Goal: Information Seeking & Learning: Find specific fact

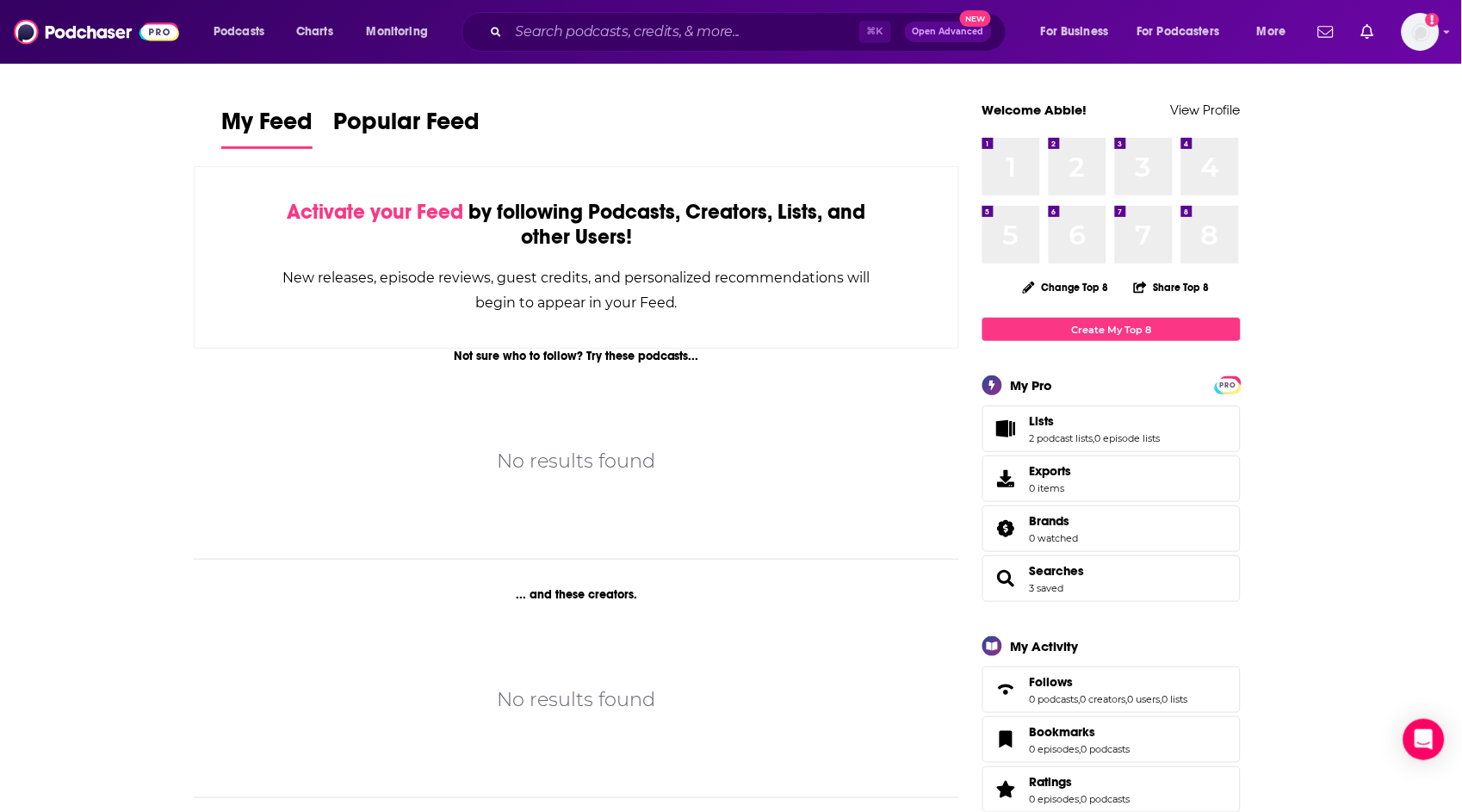
click at [669, 48] on div "⌘ K Open Advanced New" at bounding box center [734, 32] width 545 height 40
click at [661, 38] on input "Search podcasts, credits, & more..." at bounding box center [684, 32] width 351 height 28
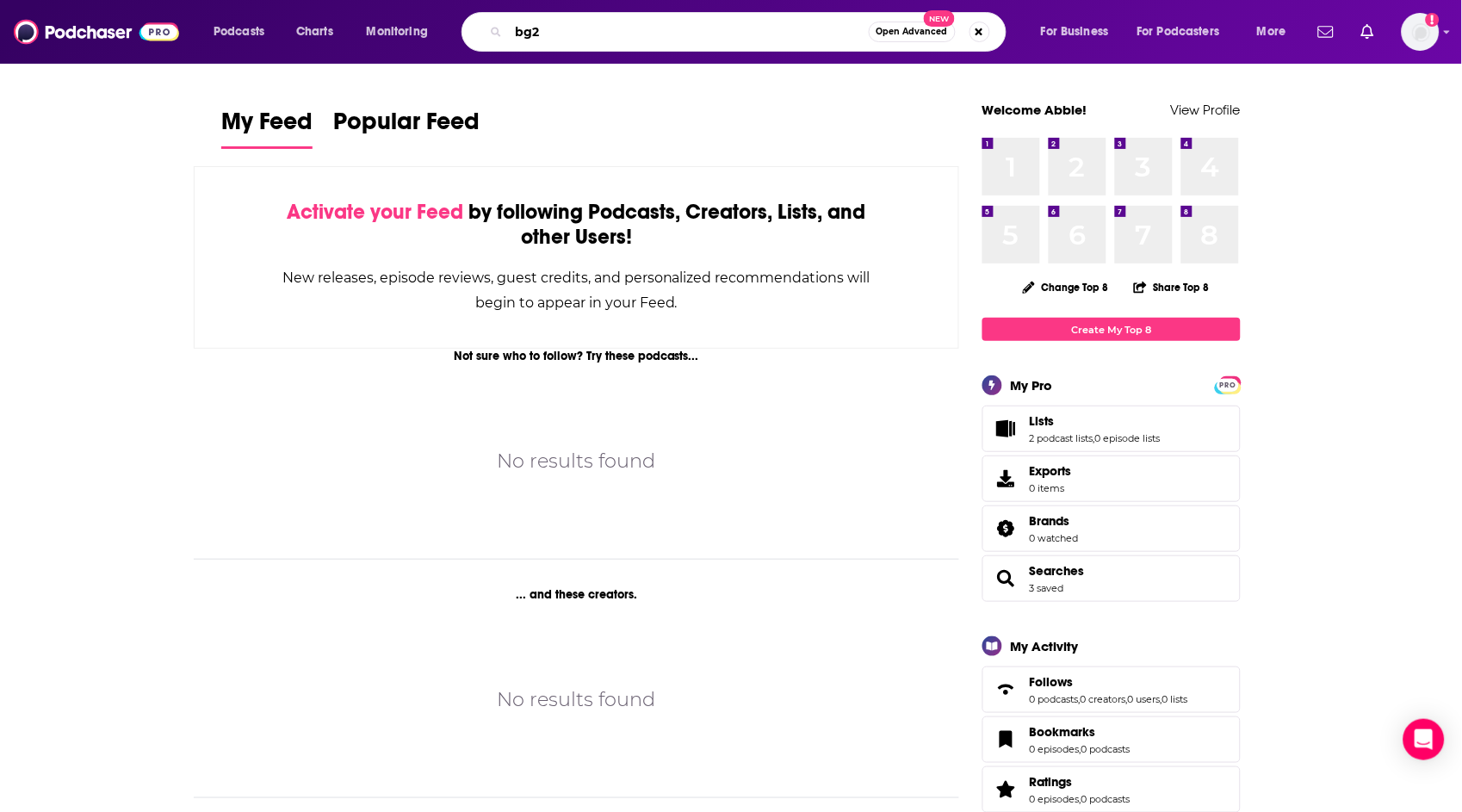
type input "bg2"
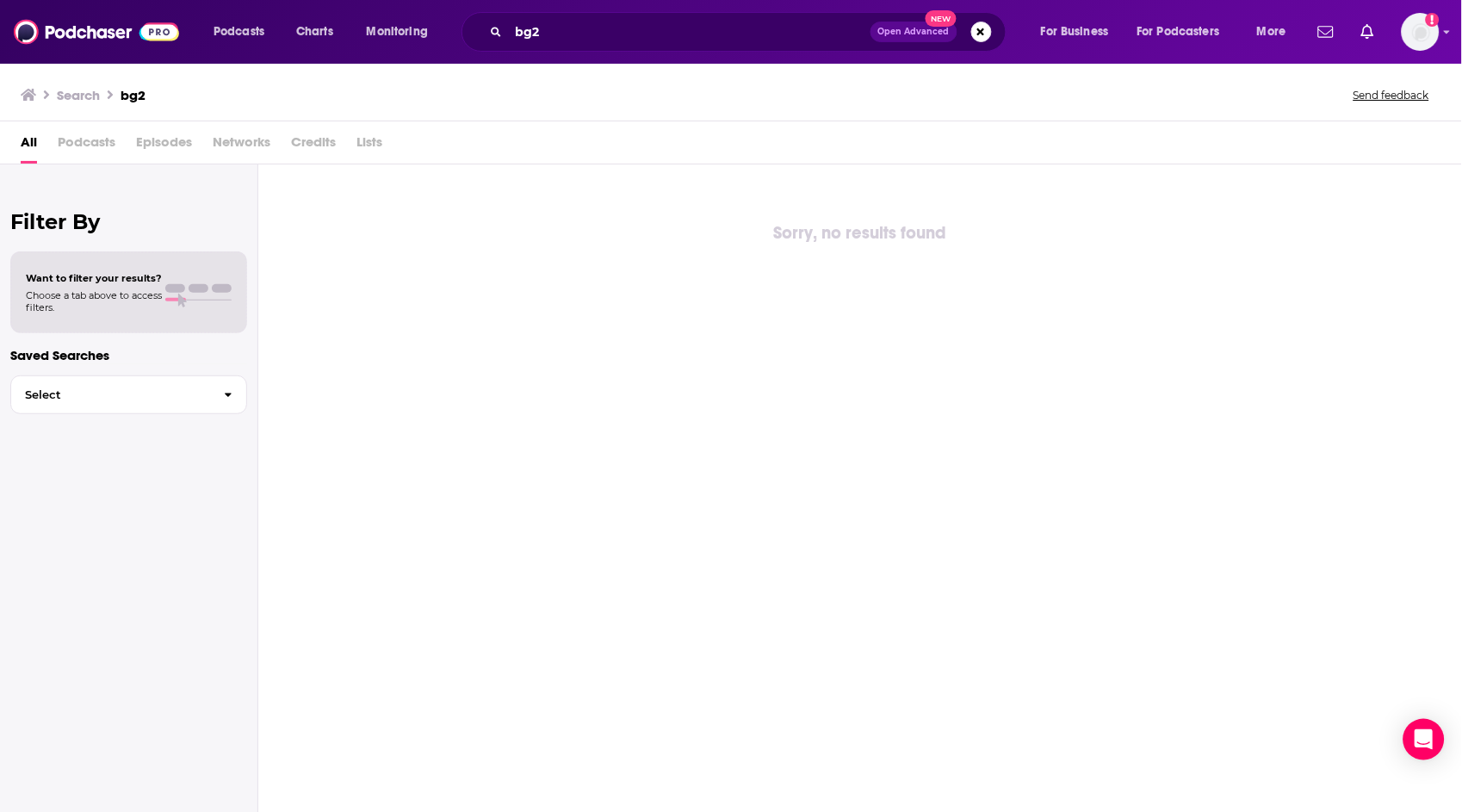
click at [591, 46] on div "bg2 Open Advanced New" at bounding box center [734, 32] width 545 height 40
click at [595, 28] on input "bg2" at bounding box center [690, 32] width 362 height 28
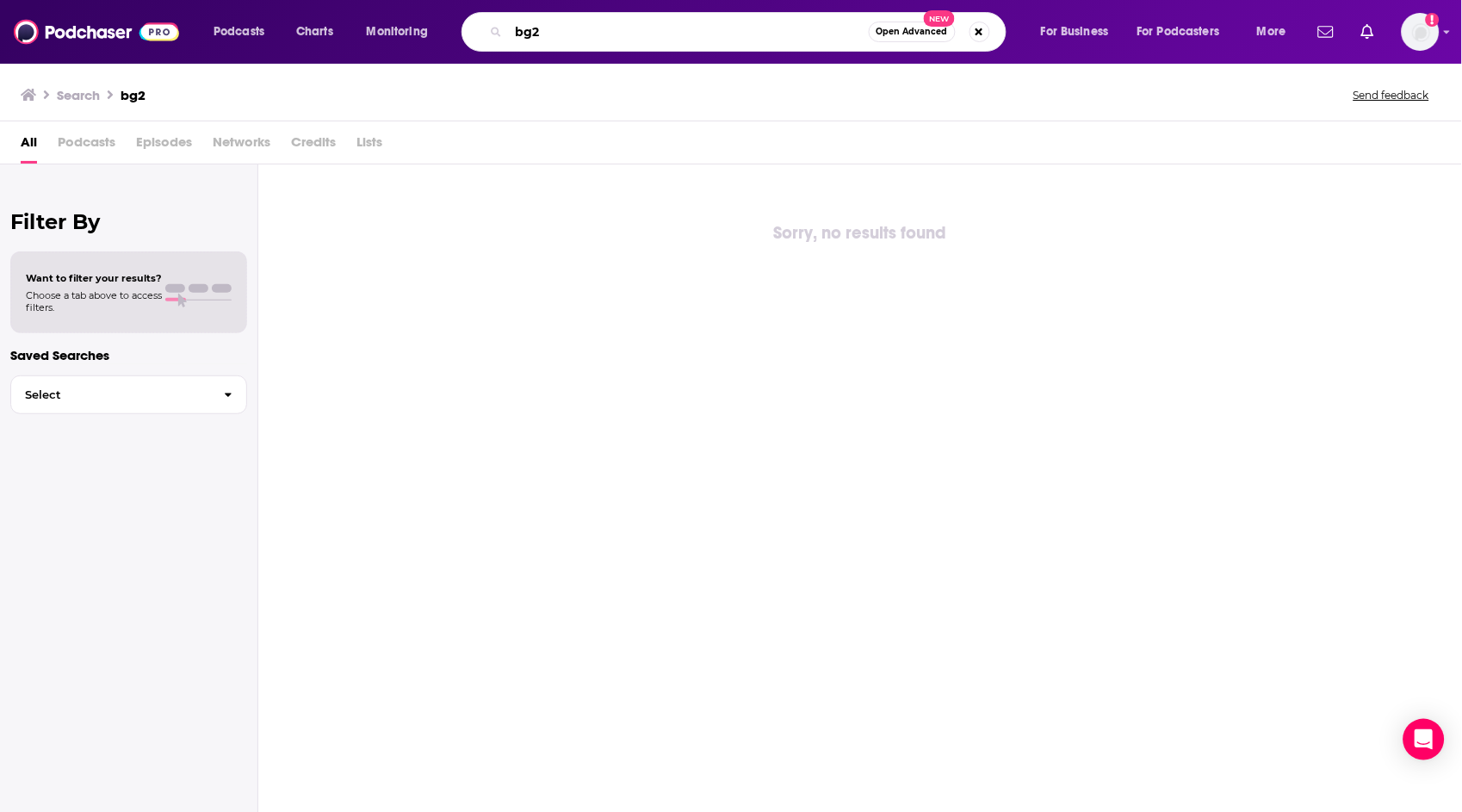
click at [809, 41] on input "bg2" at bounding box center [689, 32] width 360 height 28
click at [976, 28] on button "Search podcasts, credits, & more..." at bounding box center [980, 32] width 21 height 21
click at [703, 28] on input "Search podcasts, credits, & more..." at bounding box center [706, 32] width 395 height 28
type input "bg"
